Goal: Task Accomplishment & Management: Use online tool/utility

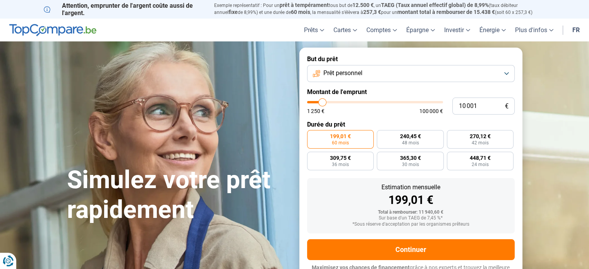
type input "16 750"
type input "16750"
click at [331, 103] on input "range" at bounding box center [375, 102] width 136 height 2
radio input "false"
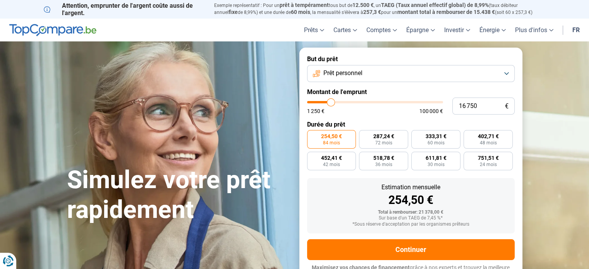
click at [331, 103] on input "range" at bounding box center [375, 102] width 136 height 2
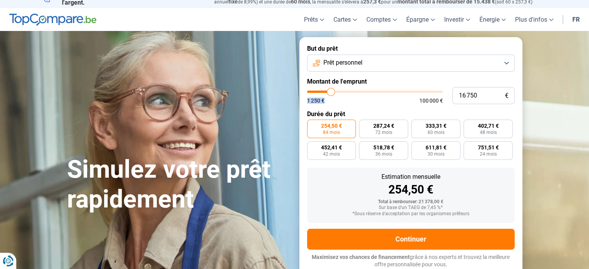
drag, startPoint x: 328, startPoint y: 103, endPoint x: 324, endPoint y: 95, distance: 9.2
click at [324, 95] on div "1 250 € 100 000 €" at bounding box center [375, 97] width 136 height 13
type input "11 000"
type input "11000"
click at [324, 93] on input "range" at bounding box center [375, 92] width 136 height 2
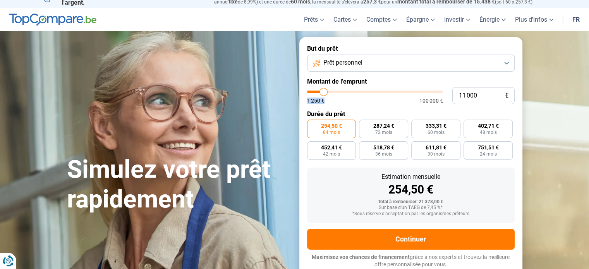
radio input "true"
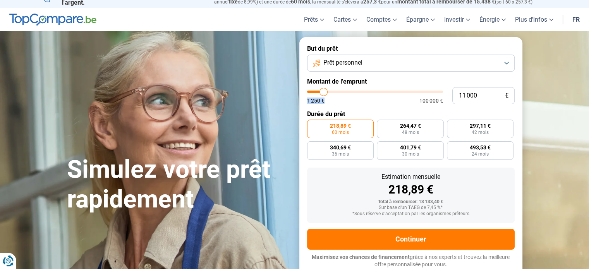
click at [324, 93] on input "range" at bounding box center [375, 92] width 136 height 2
click at [327, 93] on input "range" at bounding box center [375, 92] width 136 height 2
drag, startPoint x: 463, startPoint y: 74, endPoint x: 473, endPoint y: 60, distance: 17.0
click at [473, 60] on form "But du prêt Prêt personnel Montant de l'emprunt 11 000 € 1 250 € 100 000 € Duré…" at bounding box center [411, 156] width 223 height 239
click at [503, 65] on button "Prêt personnel" at bounding box center [411, 63] width 208 height 17
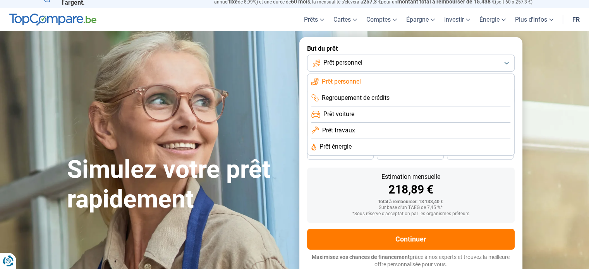
click at [473, 196] on div "Estimation mensuelle 218,89 € Total à rembourser: 13 133,40 € Sur base d'un TAE…" at bounding box center [411, 195] width 208 height 55
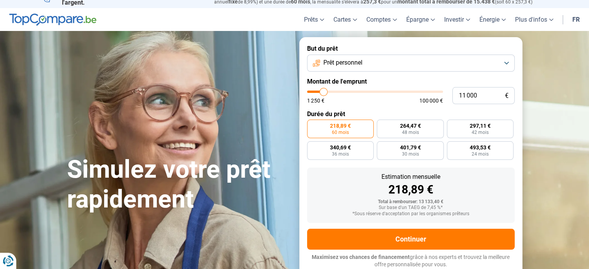
click at [473, 196] on div "Estimation mensuelle 218,89 € Total à rembourser: 13 133,40 € Sur base d'un TAE…" at bounding box center [411, 195] width 208 height 55
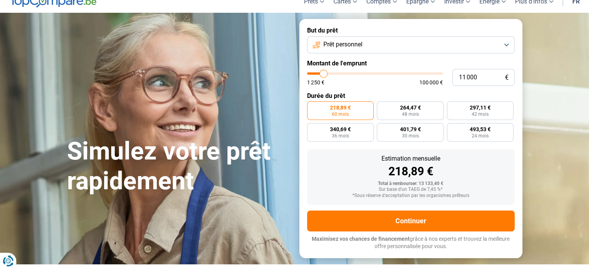
scroll to position [28, 0]
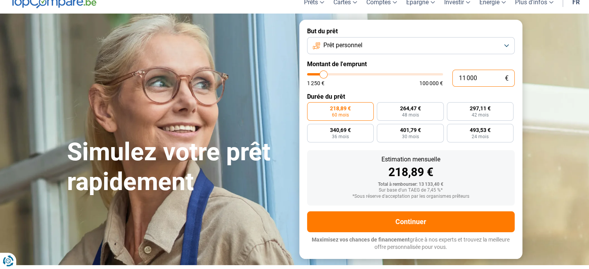
click at [463, 80] on input "11 000" at bounding box center [484, 78] width 62 height 17
click at [465, 81] on input "11 000" at bounding box center [484, 78] width 62 height 17
type input "5"
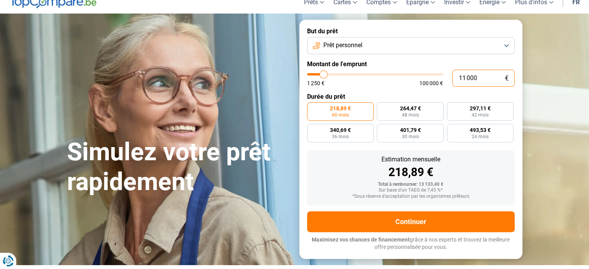
type input "1250"
type input "50"
type input "1250"
type input "500"
type input "1250"
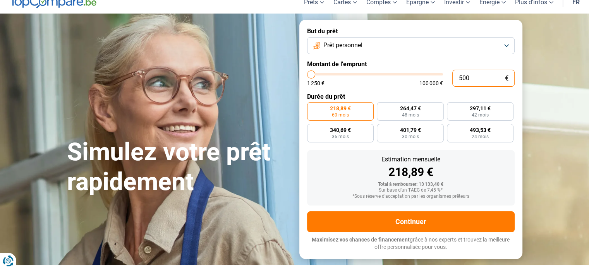
type input "5 000"
type input "5000"
type input "5 000"
radio input "true"
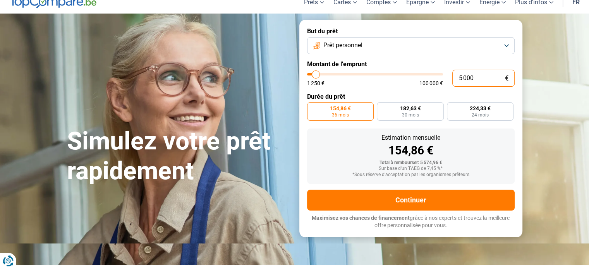
scroll to position [0, 0]
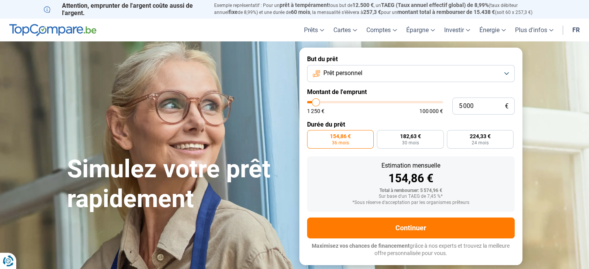
click at [407, 111] on div "1 250 € 100 000 €" at bounding box center [375, 111] width 136 height 5
click at [414, 125] on label "Durée du prêt" at bounding box center [411, 124] width 208 height 7
click at [392, 140] on label "182,63 € 30 mois" at bounding box center [410, 139] width 67 height 19
click at [382, 135] on input "182,63 € 30 mois" at bounding box center [379, 132] width 5 height 5
radio input "true"
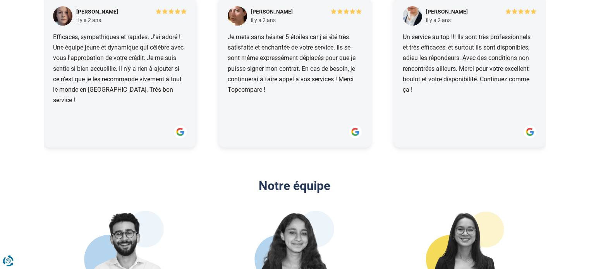
scroll to position [919, 0]
